Goal: Use online tool/utility: Utilize a website feature to perform a specific function

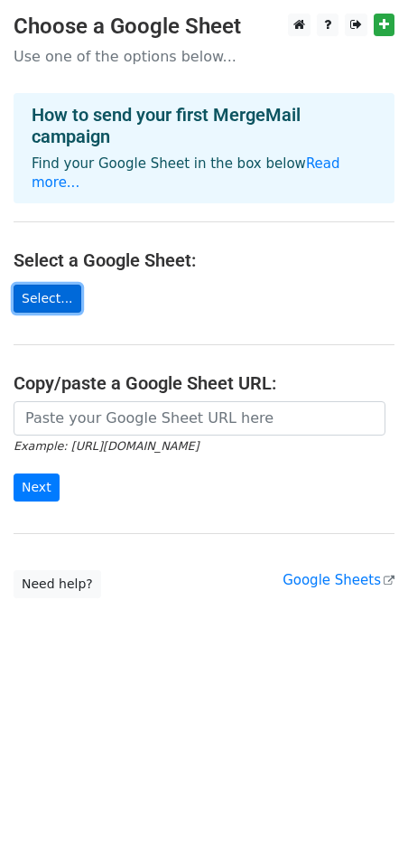
click at [54, 285] on link "Select..." at bounding box center [48, 299] width 68 height 28
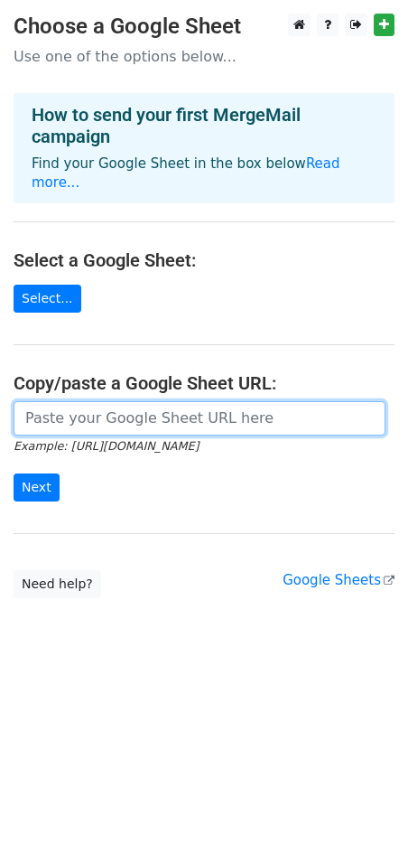
click at [184, 401] on input "url" at bounding box center [200, 418] width 372 height 34
paste input "https://docs.google.com/spreadsheets/d/1jDvPxlMBRywu9ejP_h5-lmNKwSP2SS_rvPuJpVO…"
type input "https://docs.google.com/spreadsheets/d/1jDvPxlMBRywu9ejP_h5-lmNKwSP2SS_rvPuJpVO…"
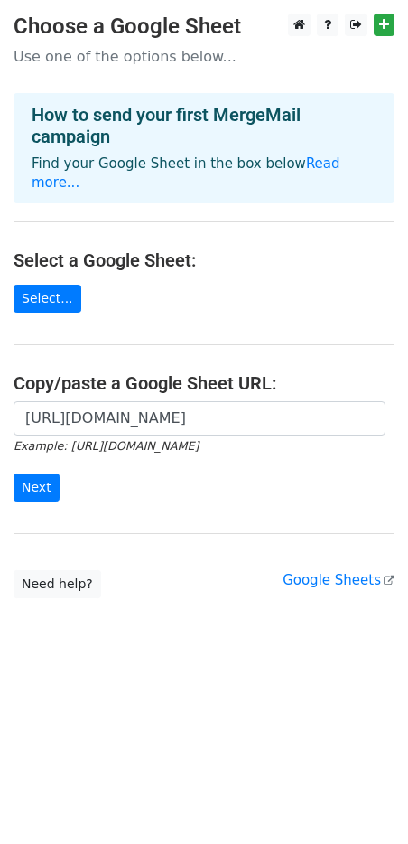
click at [61, 469] on form "https://docs.google.com/spreadsheets/d/1jDvPxlMBRywu9ejP_h5-lmNKwSP2SS_rvPuJpVO…" at bounding box center [204, 451] width 381 height 101
click at [42, 473] on input "Next" at bounding box center [37, 487] width 46 height 28
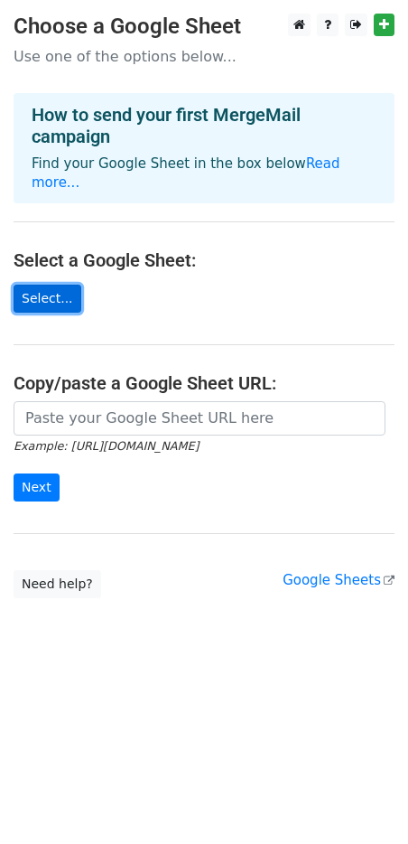
click at [32, 285] on link "Select..." at bounding box center [48, 299] width 68 height 28
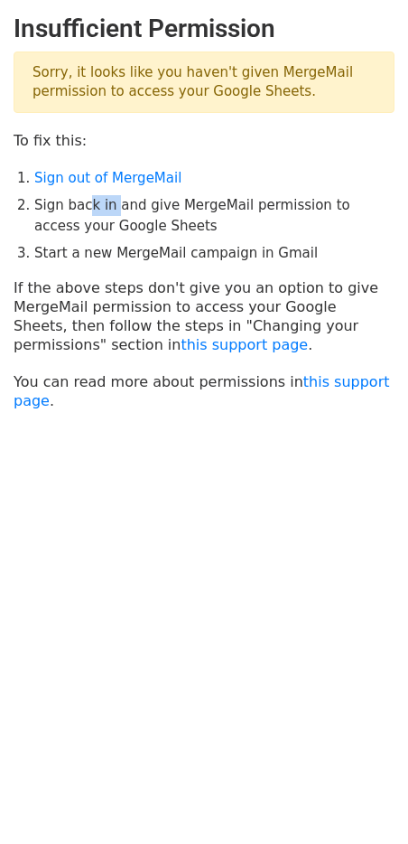
drag, startPoint x: 97, startPoint y: 212, endPoint x: 120, endPoint y: 216, distance: 23.8
click at [117, 214] on li "Sign back in and give MergeMail permission to access your Google Sheets" at bounding box center [214, 215] width 360 height 41
click at [126, 219] on li "Sign back in and give MergeMail permission to access your Google Sheets" at bounding box center [214, 215] width 360 height 41
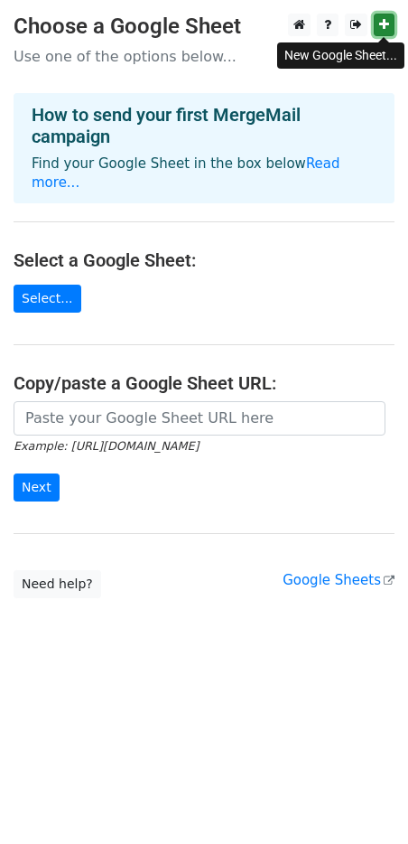
click at [378, 21] on link at bounding box center [384, 25] width 21 height 23
click at [24, 285] on link "Select..." at bounding box center [48, 299] width 68 height 28
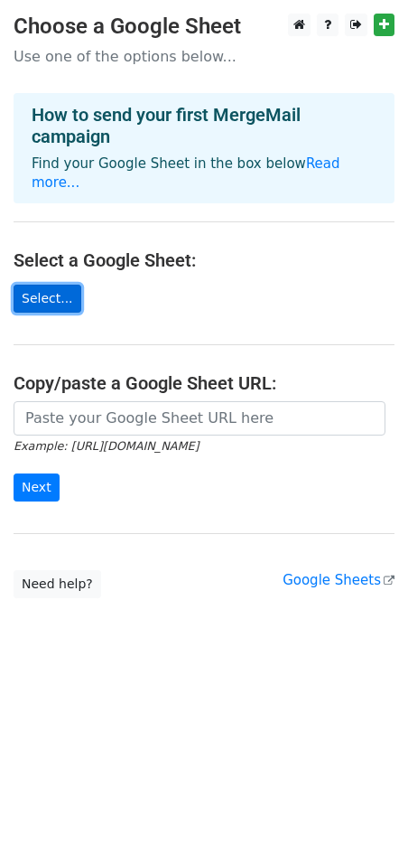
click at [51, 285] on link "Select..." at bounding box center [48, 299] width 68 height 28
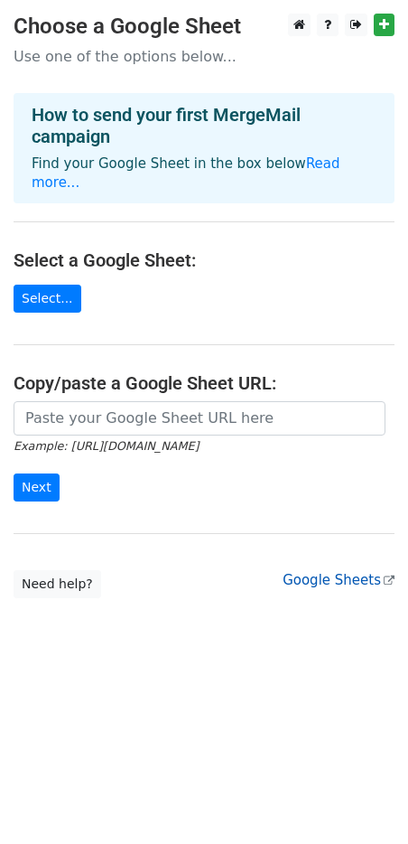
click at [362, 572] on link "Google Sheets" at bounding box center [339, 580] width 112 height 16
click at [315, 166] on link "Read more..." at bounding box center [186, 172] width 309 height 35
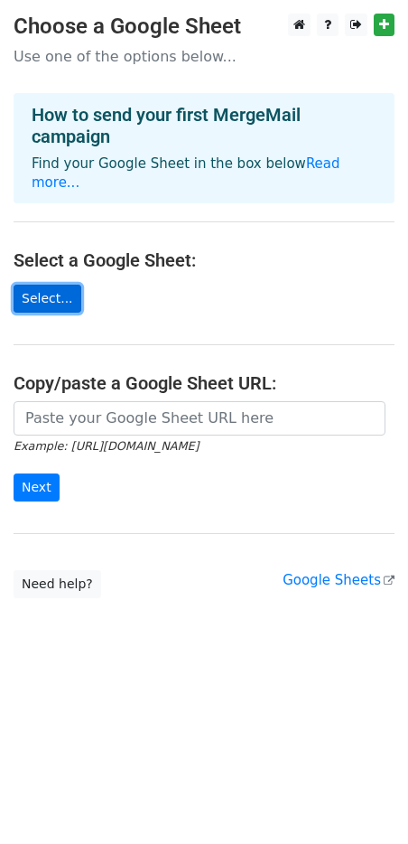
click at [62, 285] on link "Select..." at bounding box center [48, 299] width 68 height 28
click at [41, 285] on link "Select..." at bounding box center [48, 299] width 68 height 28
click at [47, 285] on link "Select..." at bounding box center [48, 299] width 68 height 28
click at [61, 285] on link "Select..." at bounding box center [48, 299] width 68 height 28
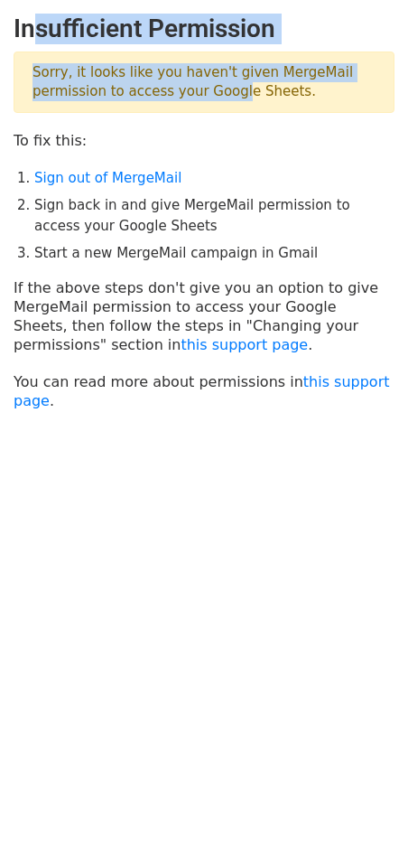
drag, startPoint x: 222, startPoint y: 104, endPoint x: 32, endPoint y: 9, distance: 212.9
click at [32, 9] on html "Insufficient Permission Sorry, it looks like you haven't given MergeMail permis…" at bounding box center [204, 422] width 408 height 844
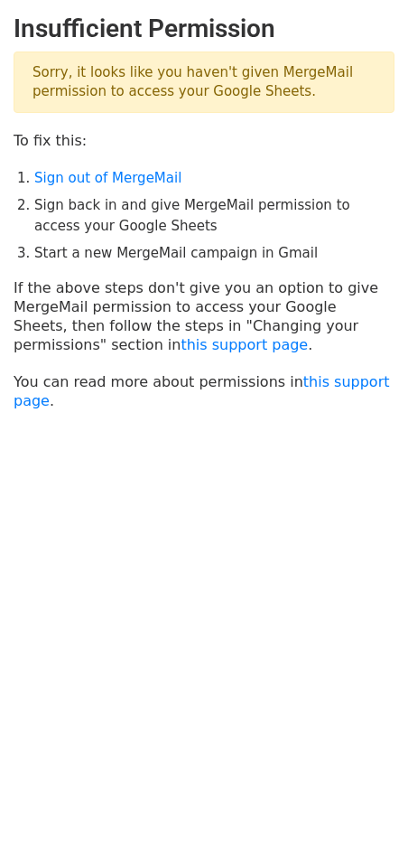
click at [303, 88] on p "Sorry, it looks like you haven't given MergeMail permission to access your Goog…" at bounding box center [204, 81] width 381 height 61
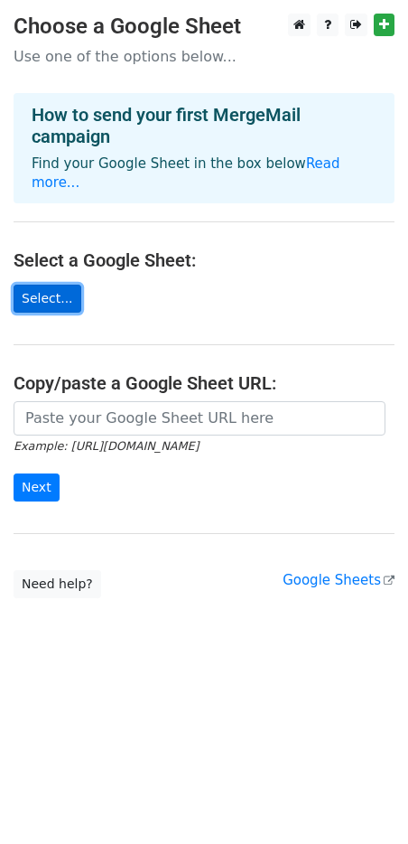
click at [46, 285] on link "Select..." at bounding box center [48, 299] width 68 height 28
